Goal: Information Seeking & Learning: Learn about a topic

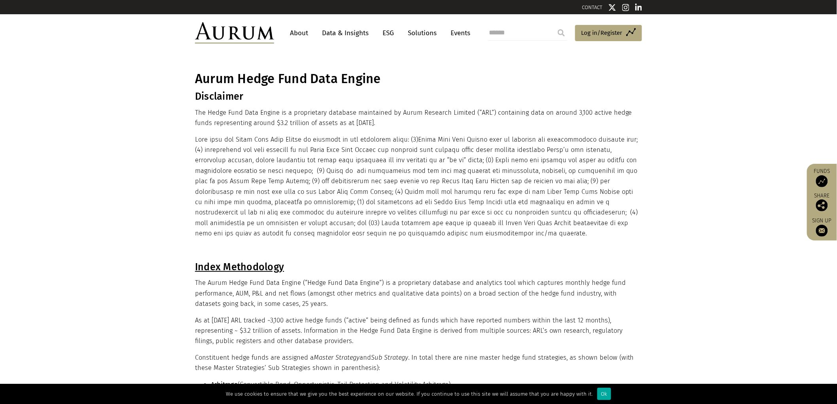
click at [347, 29] on link "Data & Insights" at bounding box center [345, 33] width 55 height 15
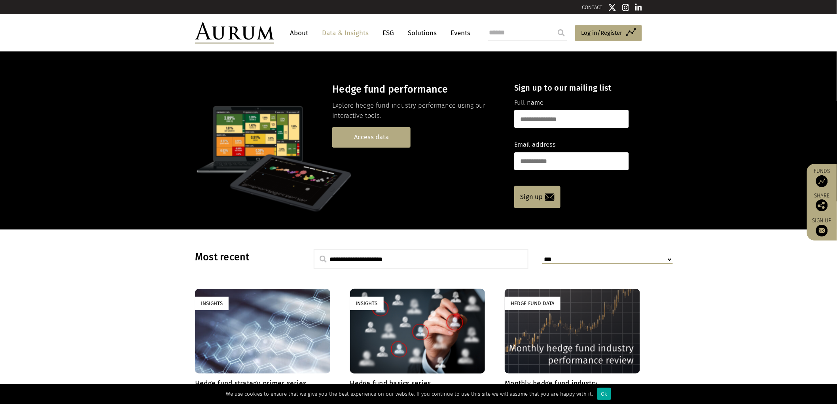
click at [371, 138] on link "Access data" at bounding box center [371, 137] width 78 height 20
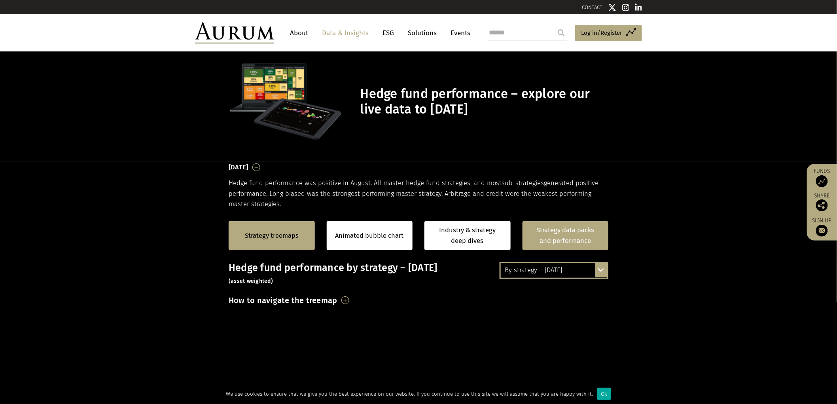
click at [552, 233] on link "Strategy data packs and performance" at bounding box center [565, 235] width 86 height 29
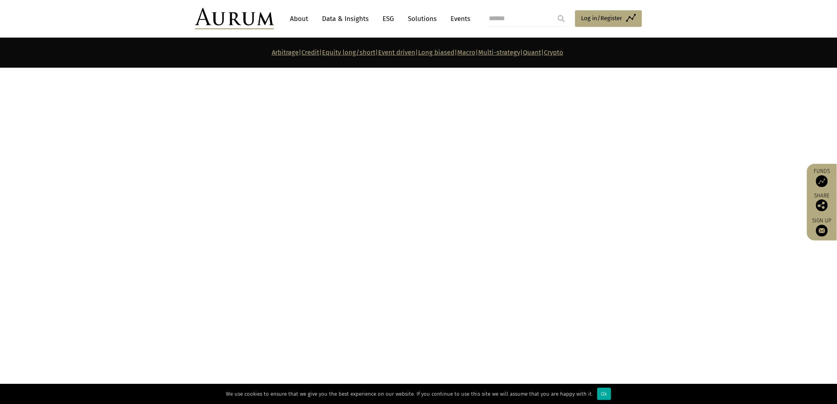
scroll to position [2944, 0]
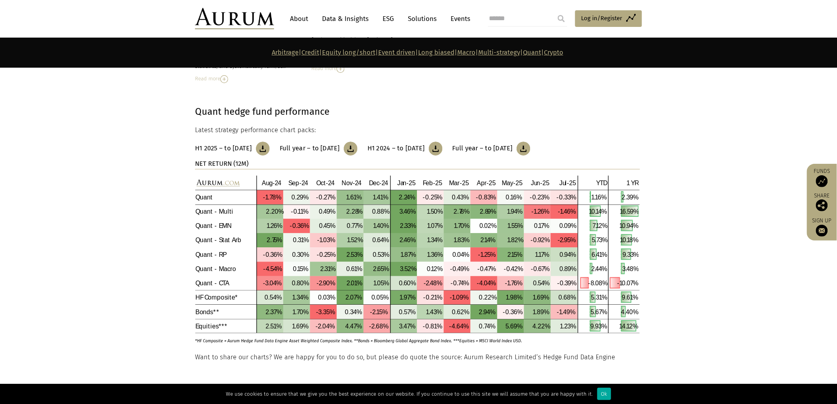
scroll to position [3690, 0]
